Goal: Transaction & Acquisition: Download file/media

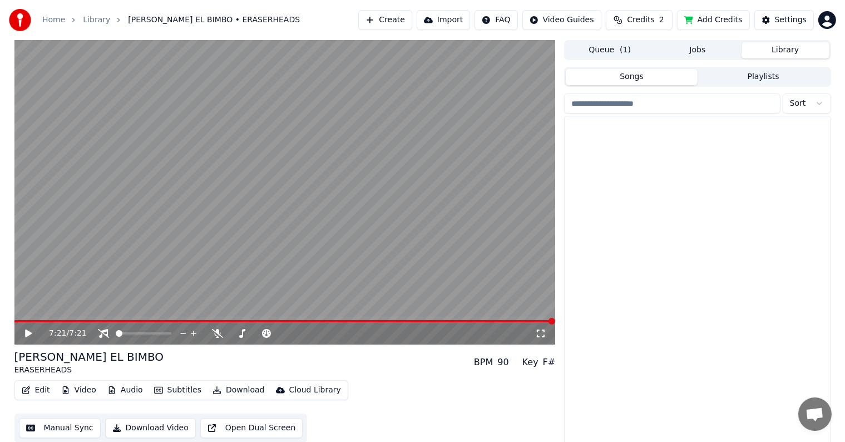
click at [778, 53] on button "Library" at bounding box center [786, 50] width 88 height 16
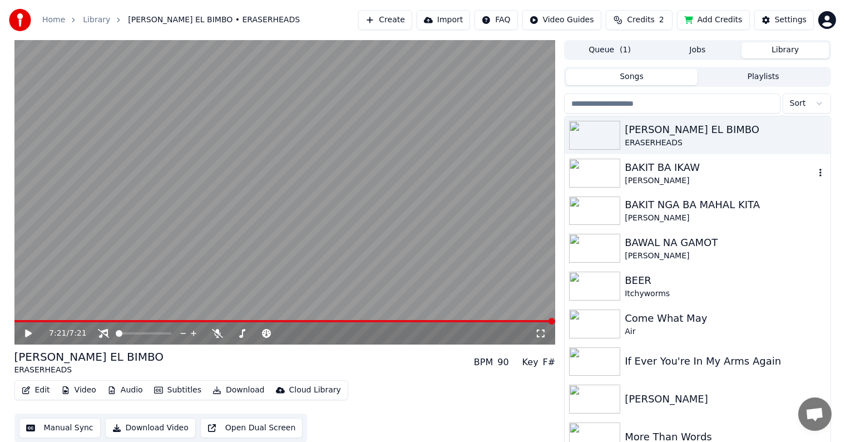
click at [677, 169] on div "BAKIT BA IKAW" at bounding box center [720, 168] width 190 height 16
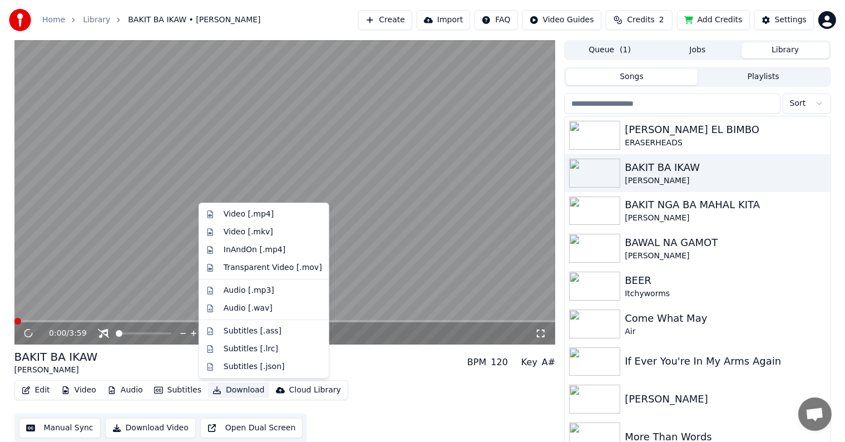
click at [220, 388] on button "Download" at bounding box center [238, 390] width 61 height 16
click at [240, 212] on div "Video [.mp4]" at bounding box center [249, 214] width 50 height 11
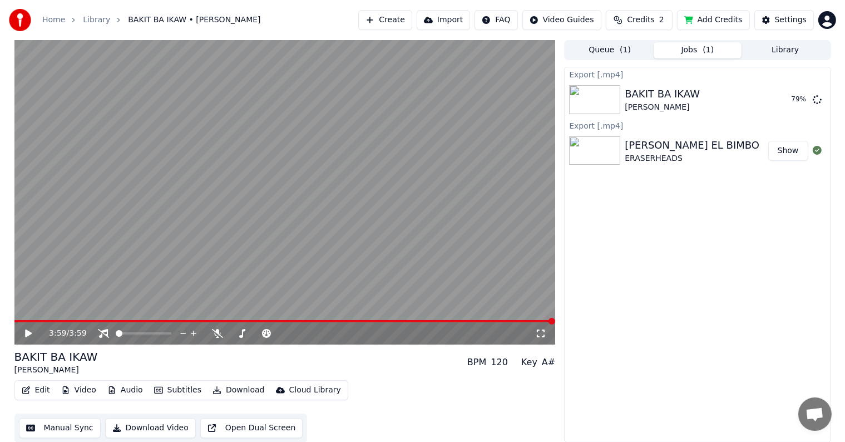
click at [25, 331] on icon at bounding box center [28, 333] width 7 height 8
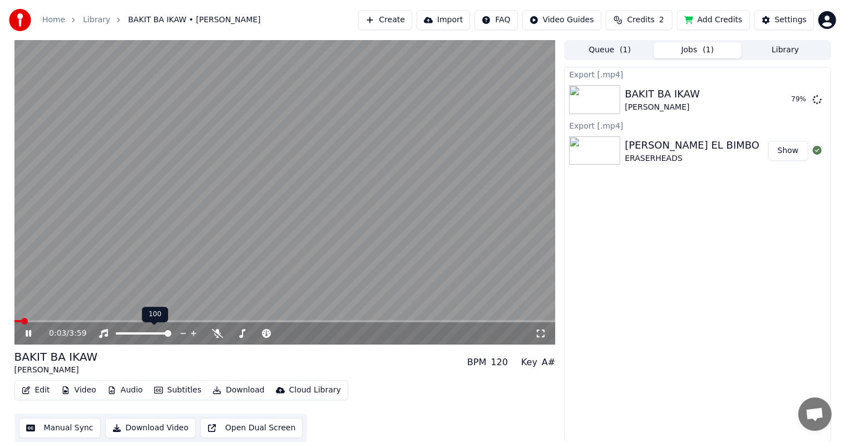
click at [171, 336] on span at bounding box center [168, 333] width 7 height 7
click at [92, 321] on span at bounding box center [284, 321] width 541 height 2
click at [34, 329] on icon at bounding box center [36, 333] width 26 height 9
click at [782, 49] on button "Library" at bounding box center [786, 50] width 88 height 16
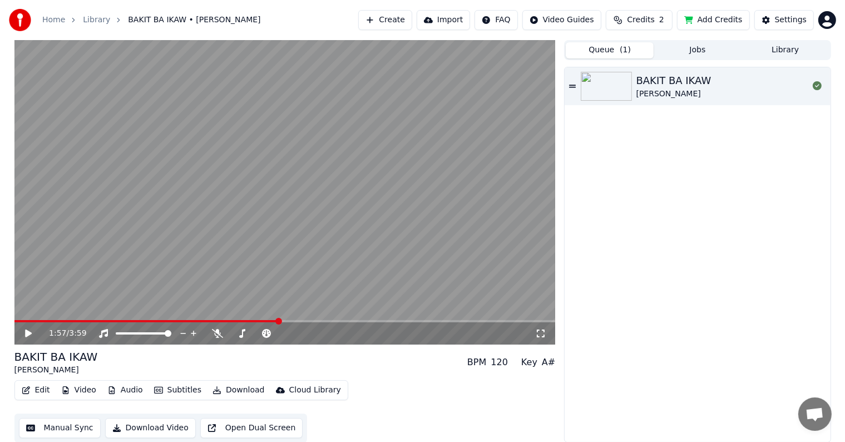
click at [622, 47] on span "( 1 )" at bounding box center [625, 50] width 11 height 11
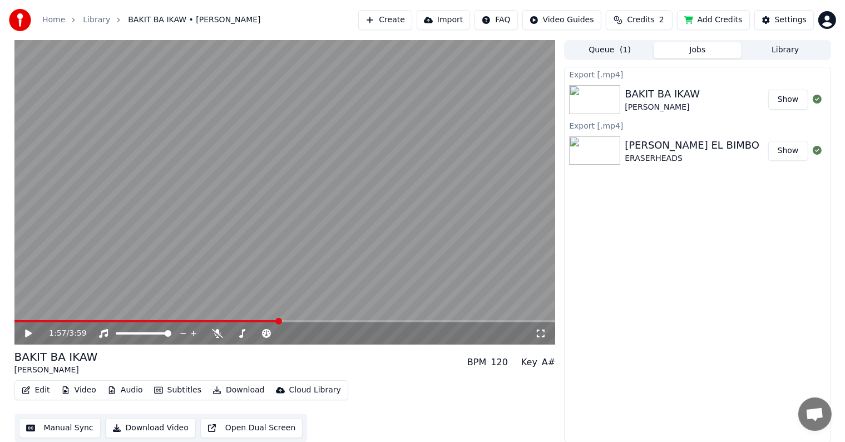
click at [690, 51] on button "Jobs" at bounding box center [698, 50] width 88 height 16
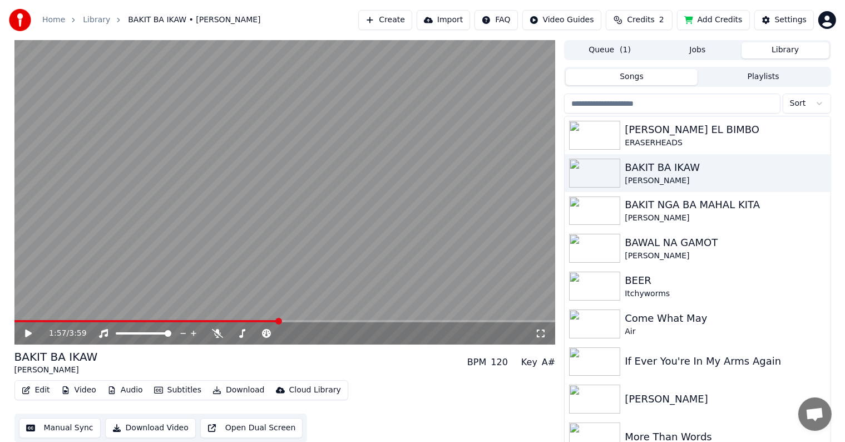
click at [777, 51] on button "Library" at bounding box center [786, 50] width 88 height 16
click at [679, 210] on div "BAKIT NGA BA MAHAL KITA" at bounding box center [720, 205] width 190 height 16
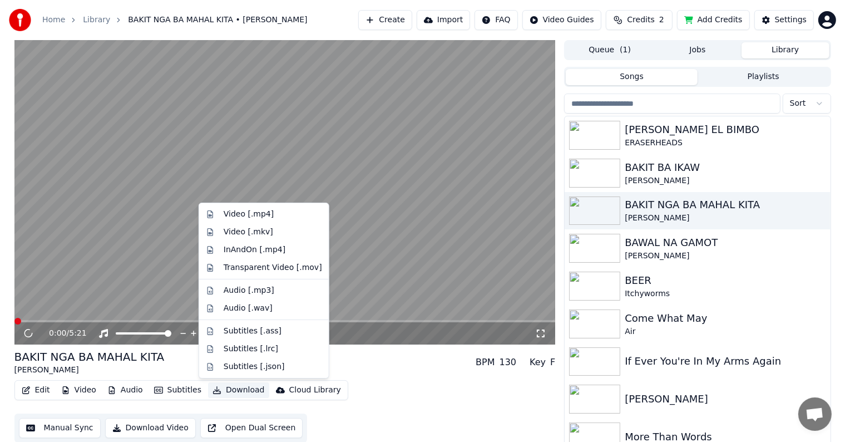
click at [223, 391] on button "Download" at bounding box center [238, 390] width 61 height 16
click at [233, 216] on div "Video [.mp4]" at bounding box center [249, 214] width 50 height 11
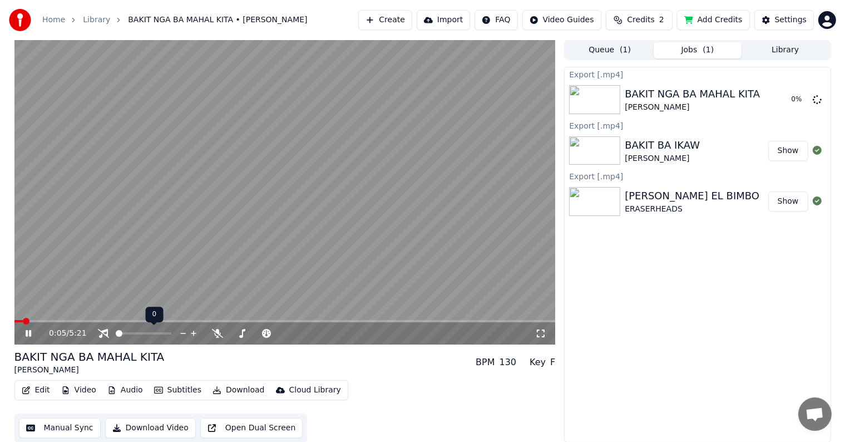
click at [116, 332] on span at bounding box center [116, 333] width 0 height 2
click at [171, 337] on span at bounding box center [168, 333] width 7 height 7
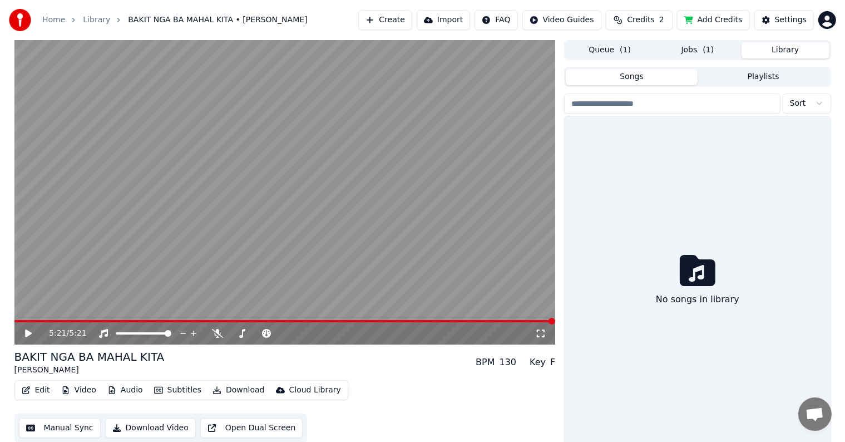
click at [782, 48] on button "Library" at bounding box center [786, 50] width 88 height 16
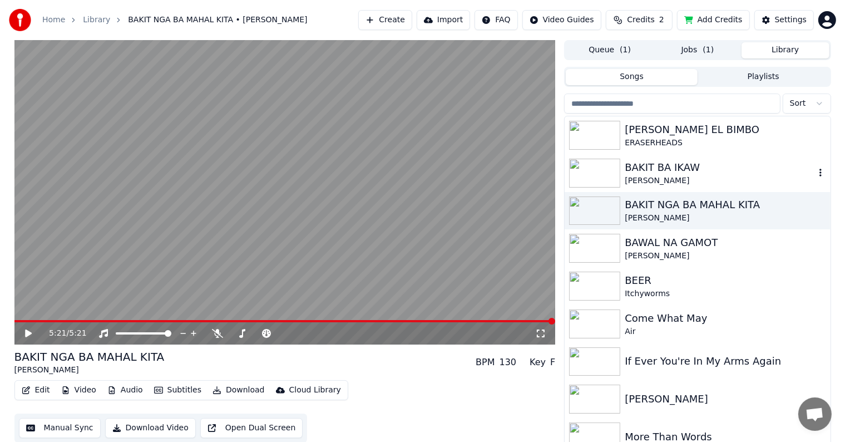
click at [652, 166] on div "BAKIT BA IKAW" at bounding box center [720, 168] width 190 height 16
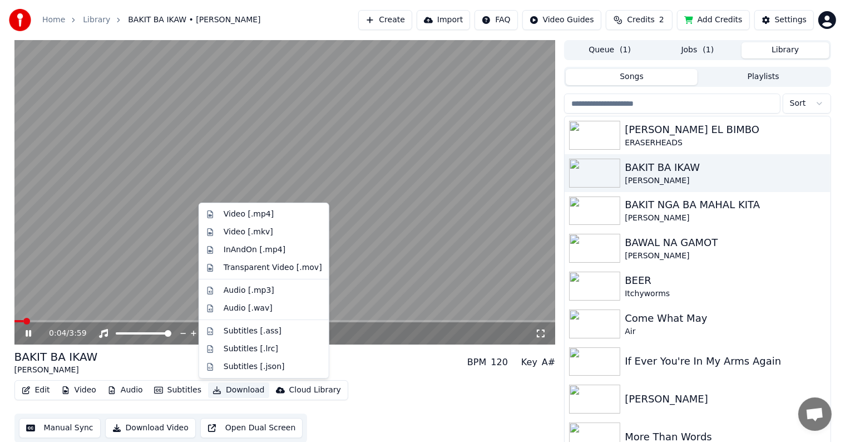
click at [229, 391] on button "Download" at bounding box center [238, 390] width 61 height 16
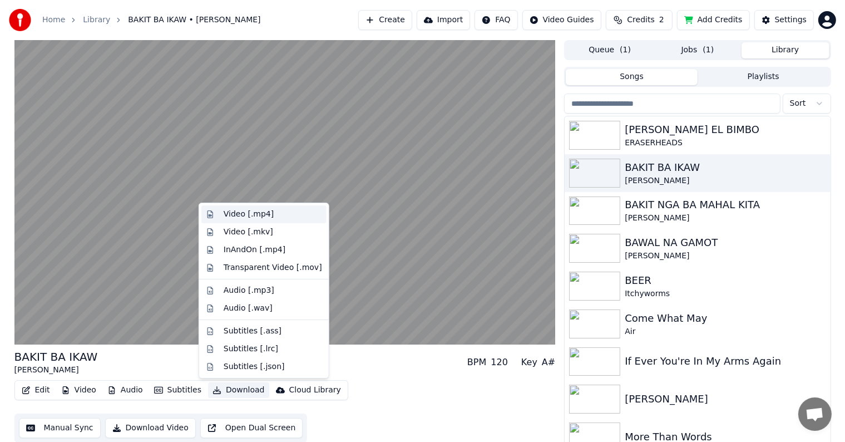
click at [238, 213] on div "Video [.mp4]" at bounding box center [249, 214] width 50 height 11
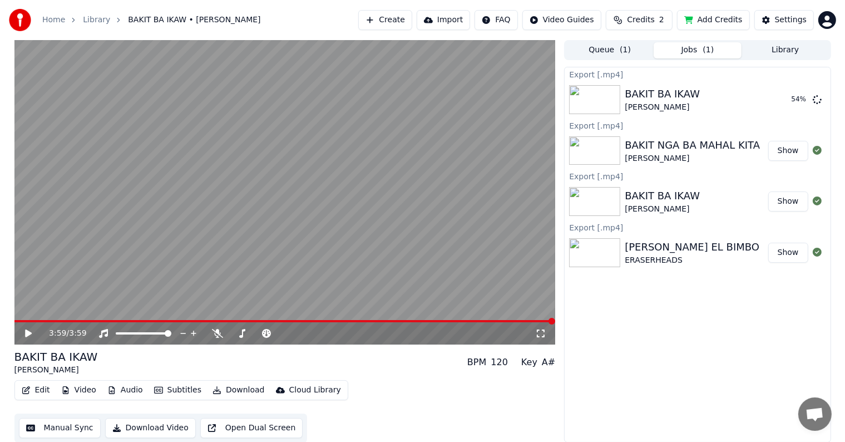
click at [784, 201] on button "Show" at bounding box center [788, 201] width 40 height 20
click at [787, 198] on button "Show" at bounding box center [788, 201] width 40 height 20
click at [789, 203] on button "Show" at bounding box center [788, 201] width 40 height 20
click at [788, 154] on button "Show" at bounding box center [788, 151] width 40 height 20
